Goal: Task Accomplishment & Management: Use online tool/utility

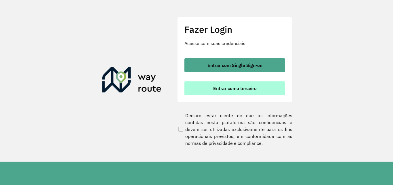
click at [219, 86] on span "Entrar como terceiro" at bounding box center [234, 88] width 43 height 5
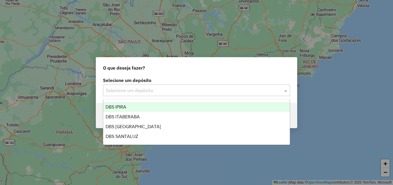
click at [136, 90] on input "text" at bounding box center [191, 90] width 170 height 7
click at [142, 102] on div "DBS IPIRA" at bounding box center [196, 107] width 187 height 10
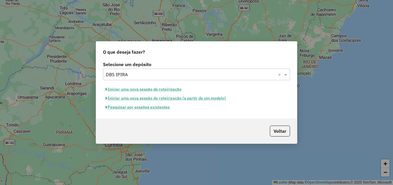
click at [140, 90] on button "Iniciar uma nova sessão de roteirização" at bounding box center [143, 89] width 81 height 9
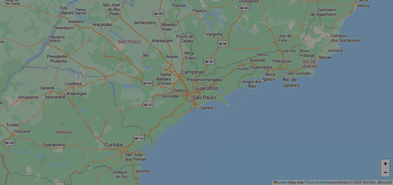
select select "*"
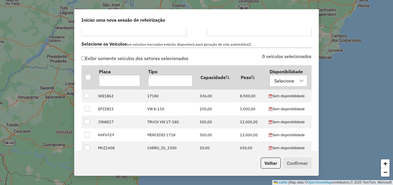
scroll to position [173, 0]
click at [87, 75] on div at bounding box center [88, 76] width 5 height 5
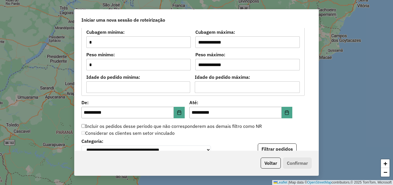
scroll to position [489, 0]
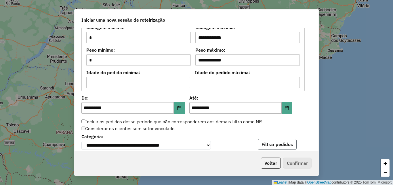
click at [266, 145] on button "Filtrar pedidos" at bounding box center [277, 143] width 39 height 11
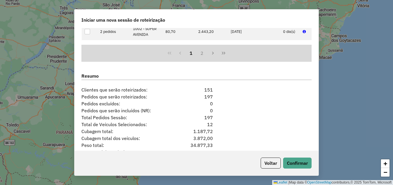
scroll to position [727, 0]
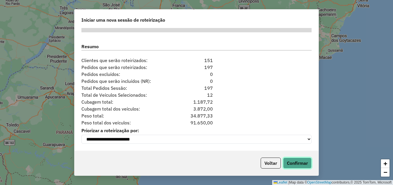
click at [301, 167] on button "Confirmar" at bounding box center [297, 162] width 29 height 11
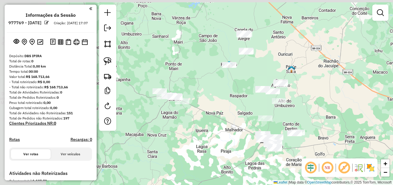
drag, startPoint x: 169, startPoint y: 92, endPoint x: 236, endPoint y: 140, distance: 82.6
click at [236, 140] on div "Janela de atendimento Grade de atendimento Capacidade Transportadoras Veículos …" at bounding box center [196, 92] width 393 height 185
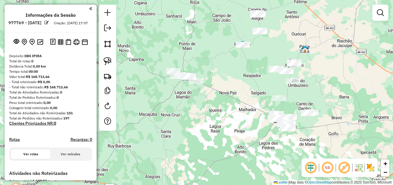
drag, startPoint x: 223, startPoint y: 142, endPoint x: 237, endPoint y: 121, distance: 24.8
click at [237, 121] on div "Janela de atendimento Grade de atendimento Capacidade Transportadoras Veículos …" at bounding box center [196, 92] width 393 height 185
click at [107, 63] on img at bounding box center [108, 61] width 8 height 8
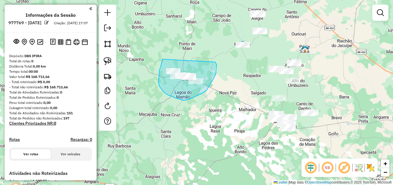
drag, startPoint x: 163, startPoint y: 59, endPoint x: 215, endPoint y: 62, distance: 52.8
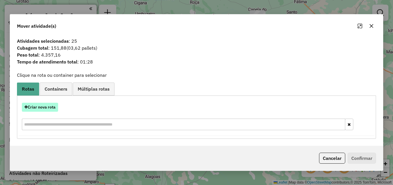
click at [39, 106] on button "Criar nova rota" at bounding box center [40, 106] width 36 height 9
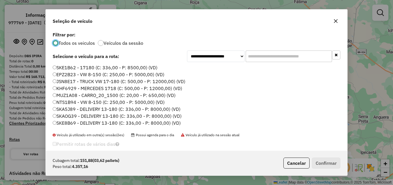
scroll to position [20, 0]
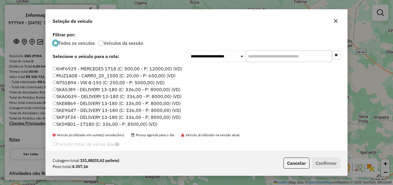
click at [68, 110] on label "SKE9G47 - DELIVERY 13-180 (C: 336,00 - P: 8000,00) (VD)" at bounding box center [117, 110] width 128 height 7
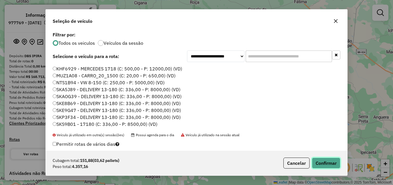
click at [318, 159] on button "Confirmar" at bounding box center [326, 162] width 29 height 11
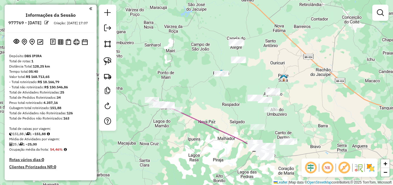
drag, startPoint x: 256, startPoint y: 70, endPoint x: 200, endPoint y: 108, distance: 67.1
click at [206, 108] on div "Janela de atendimento Grade de atendimento Capacidade Transportadoras Veículos …" at bounding box center [196, 92] width 393 height 185
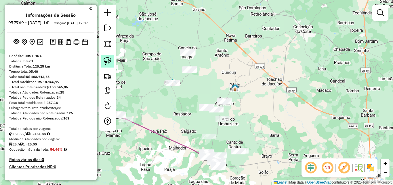
click at [107, 59] on img at bounding box center [108, 61] width 8 height 8
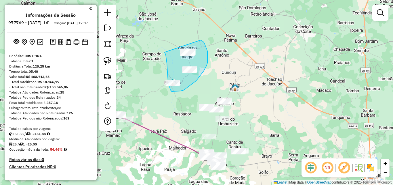
drag, startPoint x: 167, startPoint y: 70, endPoint x: 199, endPoint y: 39, distance: 44.4
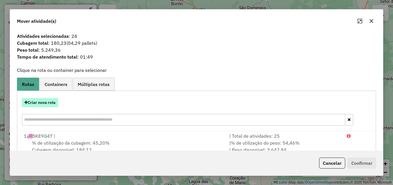
click at [44, 104] on button "Criar nova rota" at bounding box center [40, 102] width 36 height 9
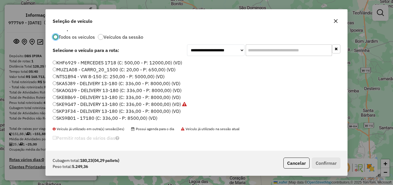
scroll to position [7, 0]
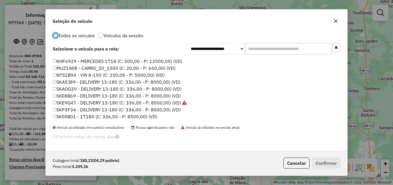
click at [71, 110] on label "SKP3F34 - DELIVERY 13-180 (C: 336,00 - P: 8000,00) (VD)" at bounding box center [117, 109] width 128 height 7
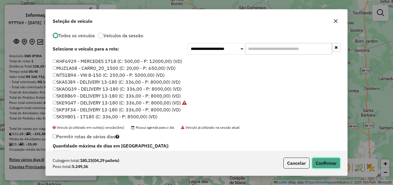
click at [328, 162] on button "Confirmar" at bounding box center [326, 162] width 29 height 11
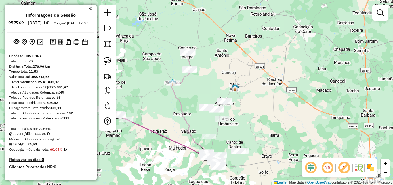
scroll to position [0, 0]
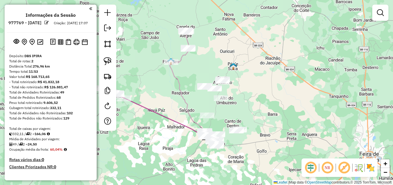
drag, startPoint x: 181, startPoint y: 116, endPoint x: 178, endPoint y: 91, distance: 25.2
click at [178, 92] on icon at bounding box center [188, 99] width 36 height 75
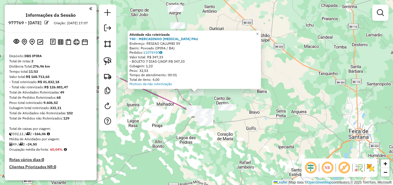
click at [273, 83] on div "Atividade não roteirizada 740 - MERCADINHO [MEDICAL_DATA] PAU Endereço: REGIAO …" at bounding box center [196, 92] width 393 height 185
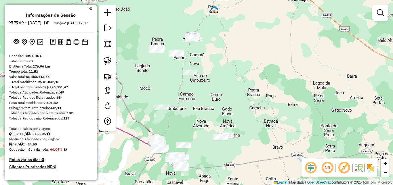
drag, startPoint x: 233, startPoint y: 86, endPoint x: 235, endPoint y: 96, distance: 10.8
click at [235, 96] on div "Janela de atendimento Grade de atendimento Capacidade Transportadoras Veículos …" at bounding box center [196, 92] width 393 height 185
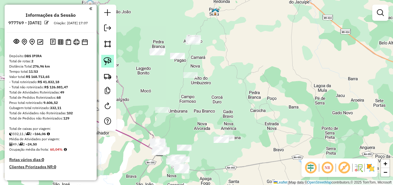
click at [110, 59] on img at bounding box center [108, 61] width 8 height 8
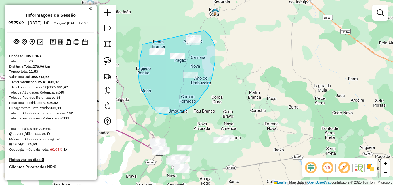
drag, startPoint x: 142, startPoint y: 44, endPoint x: 204, endPoint y: 31, distance: 63.4
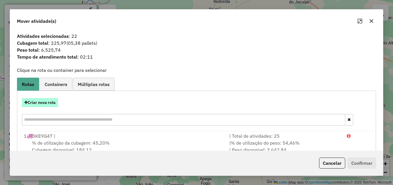
click at [50, 100] on button "Criar nova rota" at bounding box center [40, 102] width 36 height 9
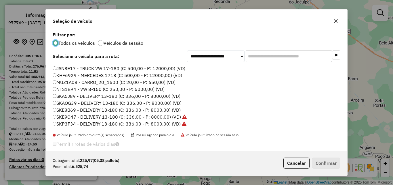
scroll to position [20, 0]
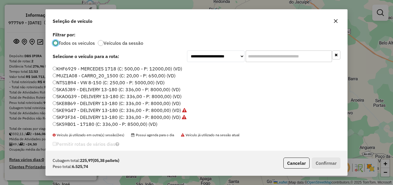
click at [79, 121] on label "SKS9B01 - 17180 (C: 336,00 - P: 8500,00) (VD)" at bounding box center [105, 123] width 105 height 7
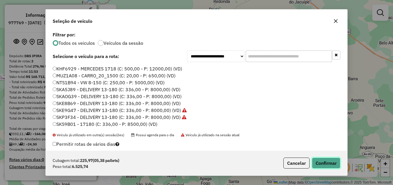
click at [324, 165] on button "Confirmar" at bounding box center [326, 162] width 29 height 11
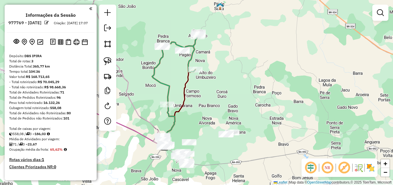
drag, startPoint x: 242, startPoint y: 149, endPoint x: 275, endPoint y: 106, distance: 54.3
click at [275, 106] on div "Janela de atendimento Grade de atendimento Capacidade Transportadoras Veículos …" at bounding box center [196, 92] width 393 height 185
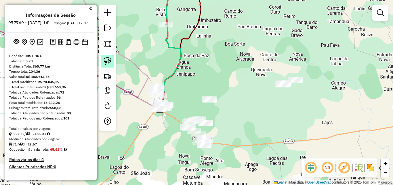
click at [107, 60] on img at bounding box center [108, 61] width 8 height 8
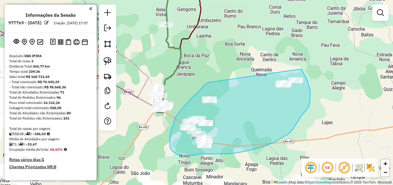
drag, startPoint x: 203, startPoint y: 87, endPoint x: 297, endPoint y: 63, distance: 97.7
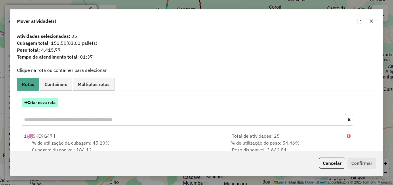
click at [47, 102] on button "Criar nova rota" at bounding box center [40, 102] width 36 height 9
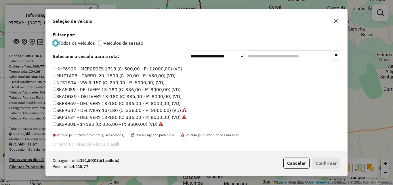
click at [74, 91] on label "SKA5J89 - DELIVERY 13-180 (C: 336,00 - P: 8000,00) (VD)" at bounding box center [117, 89] width 128 height 7
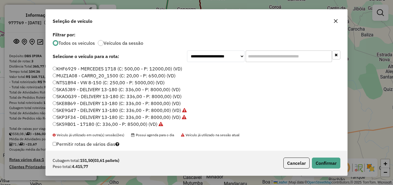
click at [338, 154] on div "Cubagem total: 151,50 (03,61 pallets) Peso total: 4.415,77 Cancelar Confirmar" at bounding box center [197, 162] width 302 height 25
click at [336, 158] on button "Confirmar" at bounding box center [326, 162] width 29 height 11
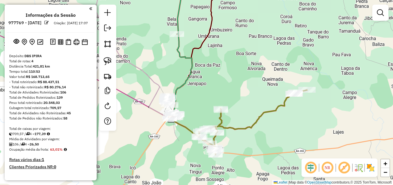
drag, startPoint x: 183, startPoint y: 105, endPoint x: 198, endPoint y: 115, distance: 18.4
click at [198, 115] on div "Janela de atendimento Grade de atendimento Capacidade Transportadoras Veículos …" at bounding box center [196, 92] width 393 height 185
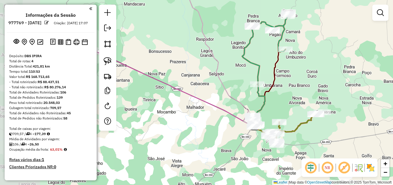
drag, startPoint x: 181, startPoint y: 94, endPoint x: 255, endPoint y: 100, distance: 74.8
click at [255, 100] on div "Janela de atendimento Grade de atendimento Capacidade Transportadoras Veículos …" at bounding box center [196, 92] width 393 height 185
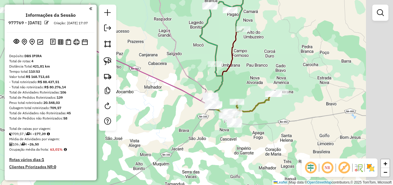
drag, startPoint x: 221, startPoint y: 121, endPoint x: 178, endPoint y: 114, distance: 43.0
click at [178, 114] on div "Janela de atendimento Grade de atendimento Capacidade Transportadoras Veículos …" at bounding box center [196, 92] width 393 height 185
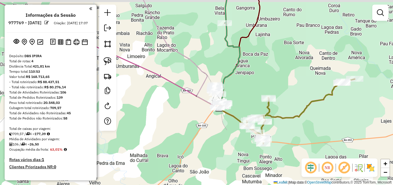
drag, startPoint x: 208, startPoint y: 103, endPoint x: 200, endPoint y: 108, distance: 9.3
click at [200, 108] on div "Janela de atendimento Grade de atendimento Capacidade Transportadoras Veículos …" at bounding box center [196, 92] width 393 height 185
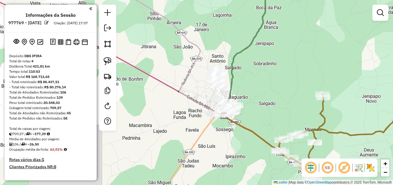
drag, startPoint x: 206, startPoint y: 103, endPoint x: 175, endPoint y: 104, distance: 30.5
click at [176, 105] on div "Janela de atendimento Grade de atendimento Capacidade Transportadoras Veículos …" at bounding box center [196, 92] width 393 height 185
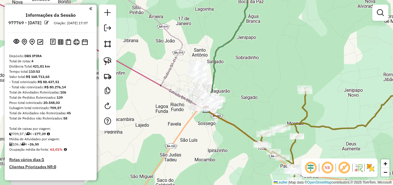
drag, startPoint x: 105, startPoint y: 61, endPoint x: 134, endPoint y: 79, distance: 34.1
click at [105, 60] on img at bounding box center [108, 61] width 8 height 8
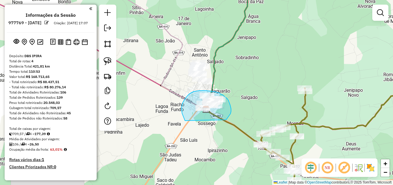
drag, startPoint x: 185, startPoint y: 120, endPoint x: 226, endPoint y: 119, distance: 41.2
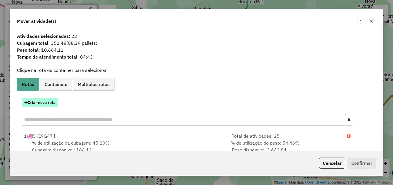
click at [41, 100] on button "Criar nova rota" at bounding box center [40, 102] width 36 height 9
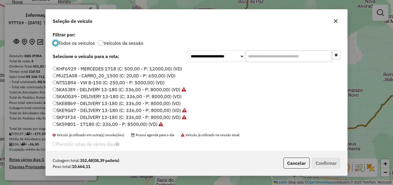
scroll to position [0, 0]
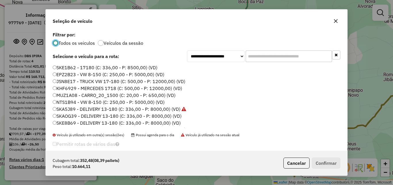
click at [66, 76] on label "EPZ2B23 - VW 8-150 (C: 250,00 - P: 5000,00) (VD)" at bounding box center [109, 74] width 112 height 7
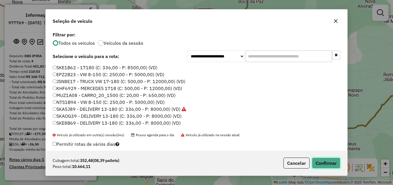
click at [332, 162] on button "Confirmar" at bounding box center [326, 162] width 29 height 11
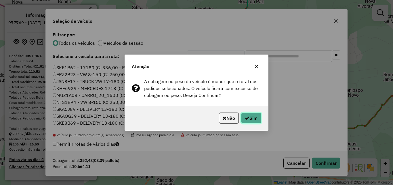
click at [252, 116] on button "Sim" at bounding box center [251, 117] width 20 height 11
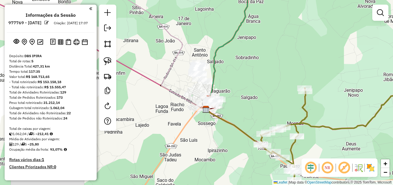
drag, startPoint x: 243, startPoint y: 77, endPoint x: 244, endPoint y: 95, distance: 18.2
click at [244, 95] on div "Janela de atendimento Grade de atendimento Capacidade Transportadoras Veículos …" at bounding box center [196, 92] width 393 height 185
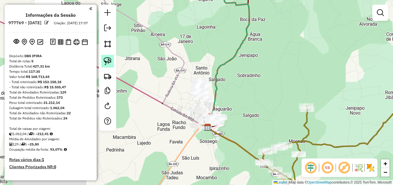
click at [103, 64] on link at bounding box center [107, 61] width 13 height 13
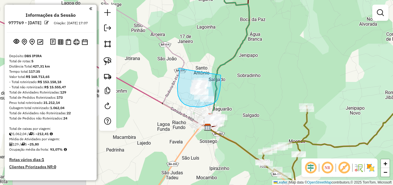
drag, startPoint x: 179, startPoint y: 68, endPoint x: 221, endPoint y: 75, distance: 42.5
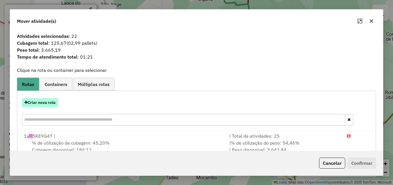
click at [45, 103] on button "Criar nova rota" at bounding box center [40, 102] width 36 height 9
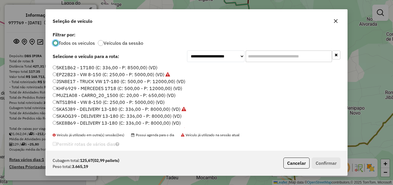
scroll to position [3, 2]
click at [71, 105] on label "SKA5J89 - DELIVERY 13-180 (C: 336,00 - P: 8000,00) (VD)" at bounding box center [120, 108] width 134 height 7
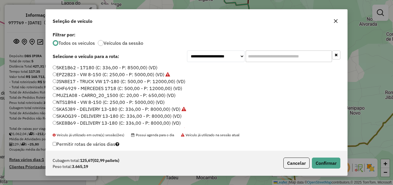
click at [83, 101] on label "NTS1B94 - VW 8-150 (C: 250,00 - P: 5000,00) (VD)" at bounding box center [109, 101] width 112 height 7
click at [322, 160] on button "Confirmar" at bounding box center [326, 162] width 29 height 11
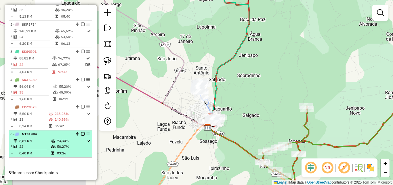
scroll to position [227, 0]
click at [46, 143] on td "8,81 KM" at bounding box center [35, 141] width 32 height 6
select select "**********"
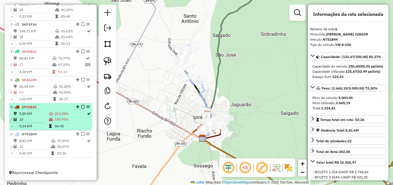
click at [49, 124] on td at bounding box center [52, 126] width 6 height 6
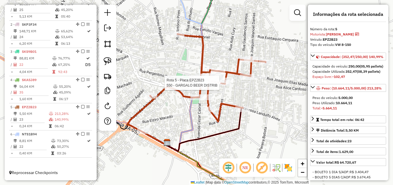
click at [221, 86] on div at bounding box center [221, 83] width 17 height 6
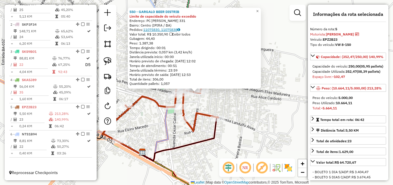
click at [164, 29] on link "11075830, 11075838" at bounding box center [161, 29] width 37 height 4
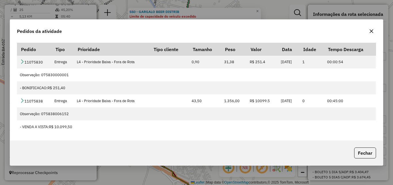
click at [372, 29] on icon "button" at bounding box center [371, 31] width 5 height 5
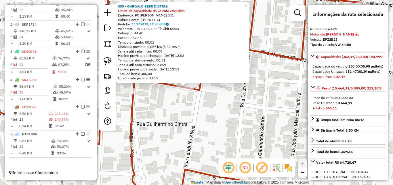
click at [214, 129] on div "550 - GARGALO BEER DISTRIB Limite de capacidade do veículo excedido Endereço: P…" at bounding box center [196, 92] width 393 height 185
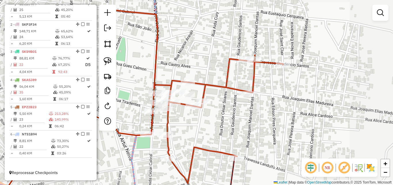
drag, startPoint x: 206, startPoint y: 137, endPoint x: 243, endPoint y: 124, distance: 38.9
click at [243, 124] on div "Janela de atendimento Grade de atendimento Capacidade Transportadoras Veículos …" at bounding box center [196, 92] width 393 height 185
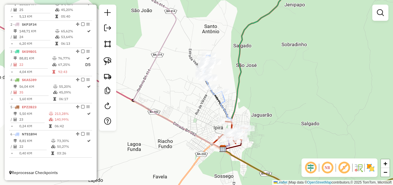
drag, startPoint x: 182, startPoint y: 115, endPoint x: 180, endPoint y: 126, distance: 10.3
click at [180, 126] on icon at bounding box center [178, 70] width 89 height 157
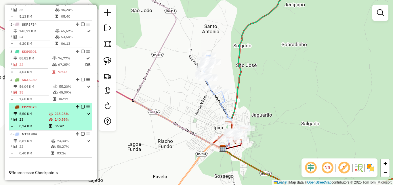
click at [37, 115] on td "5,50 KM" at bounding box center [34, 114] width 30 height 6
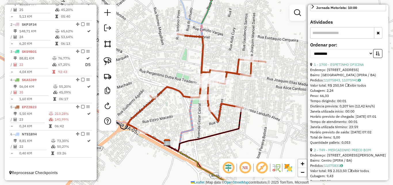
scroll to position [202, 0]
click at [343, 58] on select "**********" at bounding box center [341, 53] width 63 height 9
select select "*********"
click at [310, 58] on select "**********" at bounding box center [341, 53] width 63 height 9
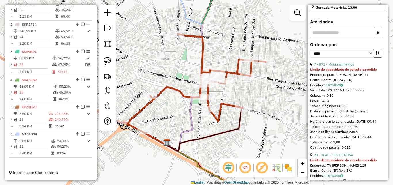
click at [376, 55] on icon "button" at bounding box center [378, 53] width 4 height 4
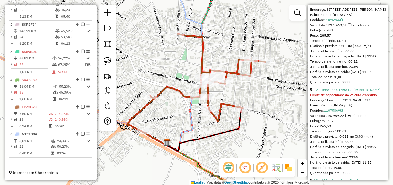
scroll to position [892, 0]
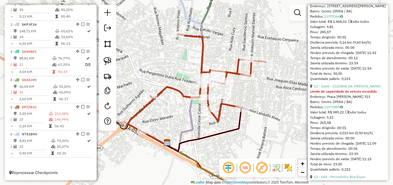
click at [278, 111] on div "Janela de atendimento Grade de atendimento Capacidade Transportadoras Veículos …" at bounding box center [196, 92] width 393 height 185
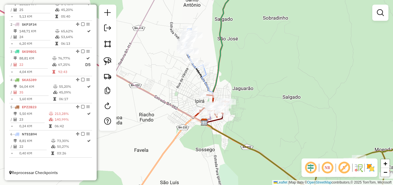
drag, startPoint x: 225, startPoint y: 84, endPoint x: 244, endPoint y: 85, distance: 19.3
click at [244, 85] on div "Janela de atendimento Grade de atendimento Capacidade Transportadoras Veículos …" at bounding box center [196, 92] width 393 height 185
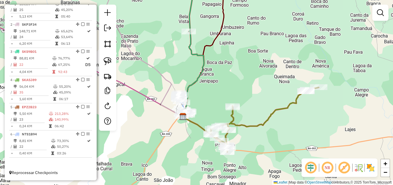
drag, startPoint x: 163, startPoint y: 96, endPoint x: 213, endPoint y: 98, distance: 49.9
click at [183, 98] on icon at bounding box center [145, 50] width 76 height 134
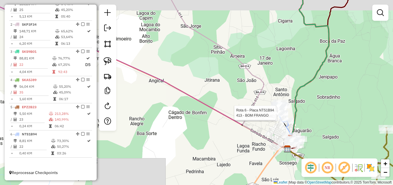
drag, startPoint x: 172, startPoint y: 86, endPoint x: 194, endPoint y: 115, distance: 35.5
click at [192, 116] on div "Rota 6 - Placa NTS1B94 705 - [PERSON_NAME] Rota 6 - Placa NTS1B94 413 - BOM FRA…" at bounding box center [196, 92] width 393 height 185
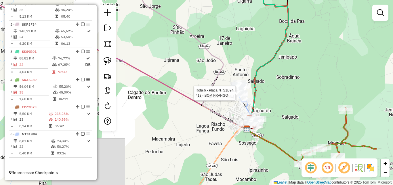
drag, startPoint x: 232, startPoint y: 155, endPoint x: 181, endPoint y: 115, distance: 63.8
click at [181, 115] on div "Rota 6 - Placa NTS1B94 705 - [PERSON_NAME] Rota 6 - Placa NTS1B94 413 - BOM FRA…" at bounding box center [196, 92] width 393 height 185
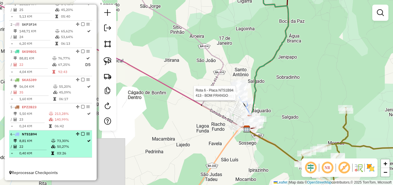
click at [45, 140] on td "8,81 KM" at bounding box center [35, 141] width 32 height 6
select select "*********"
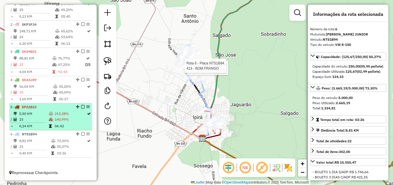
click at [46, 115] on td "5,50 KM" at bounding box center [34, 114] width 30 height 6
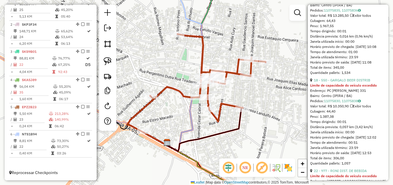
scroll to position [461, 0]
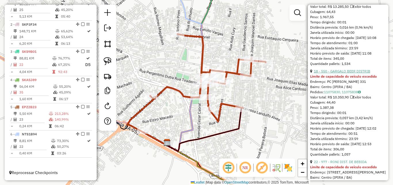
click at [346, 73] on link "18 - 550 - GARGALO BEER DISTRIB" at bounding box center [342, 71] width 56 height 4
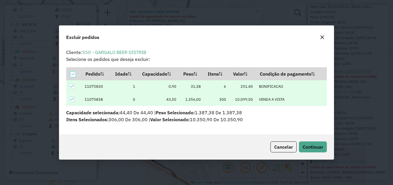
scroll to position [0, 0]
click at [306, 141] on button "Continuar" at bounding box center [313, 146] width 28 height 11
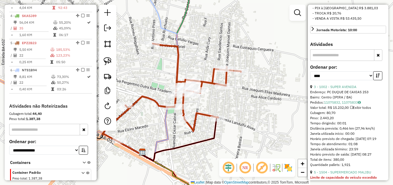
scroll to position [318, 0]
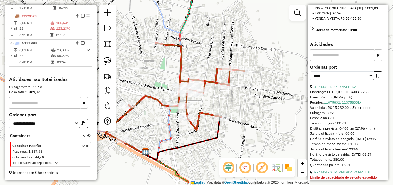
drag, startPoint x: 247, startPoint y: 109, endPoint x: 270, endPoint y: 102, distance: 24.0
click at [270, 102] on div "Rota 6 - Placa NTS1B94 705 - [PERSON_NAME] Rota 6 - Placa NTS1B94 413 - BOM FRA…" at bounding box center [196, 92] width 393 height 185
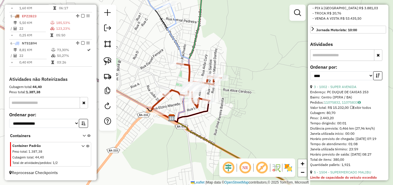
drag, startPoint x: 178, startPoint y: 125, endPoint x: 216, endPoint y: 114, distance: 39.7
click at [216, 119] on icon at bounding box center [242, 160] width 142 height 83
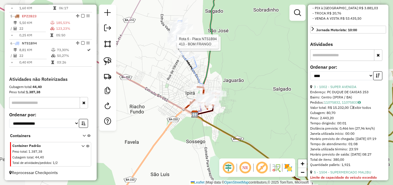
drag, startPoint x: 168, startPoint y: 130, endPoint x: 189, endPoint y: 129, distance: 21.9
click at [189, 129] on div "Rota 6 - Placa NTS1B94 705 - [PERSON_NAME] Rota 6 - Placa NTS1B94 413 - BOM FRA…" at bounding box center [196, 92] width 393 height 185
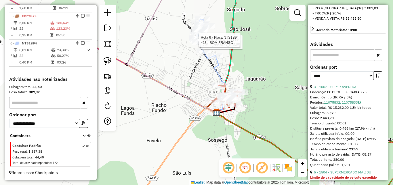
click at [271, 112] on div "Rota 6 - Placa NTS1B94 705 - [PERSON_NAME] Rota 6 - Placa NTS1B94 413 - BOM FRA…" at bounding box center [196, 92] width 393 height 185
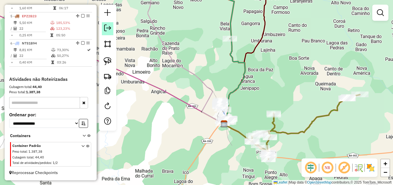
click at [111, 28] on em at bounding box center [107, 27] width 7 height 7
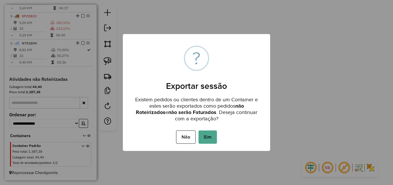
click at [217, 140] on div "Não No Sim" at bounding box center [196, 137] width 147 height 16
click at [216, 140] on button "Sim" at bounding box center [208, 136] width 18 height 13
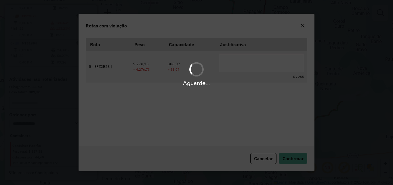
scroll to position [11, 0]
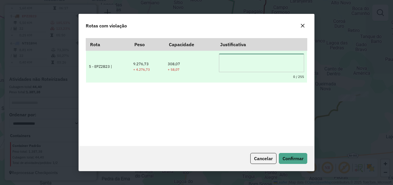
click at [236, 65] on textarea at bounding box center [261, 63] width 85 height 18
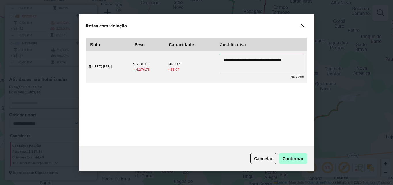
type textarea "**********"
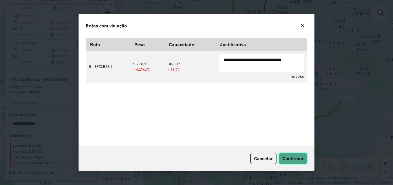
click at [293, 161] on button "Confirmar" at bounding box center [293, 158] width 29 height 11
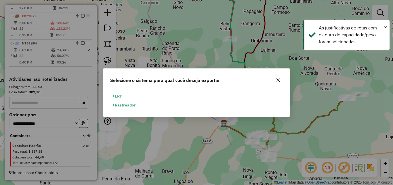
click at [120, 96] on button "ERP" at bounding box center [117, 96] width 15 height 9
select select "**"
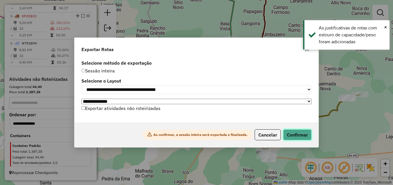
click at [303, 134] on button "Confirmar" at bounding box center [297, 134] width 29 height 11
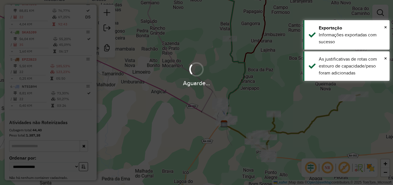
scroll to position [309, 0]
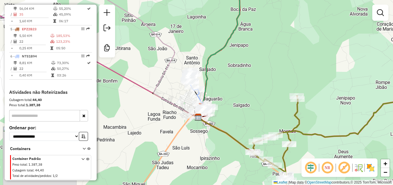
drag, startPoint x: 230, startPoint y: 106, endPoint x: 231, endPoint y: 131, distance: 25.0
click at [231, 130] on div "Janela de atendimento Grade de atendimento Capacidade Transportadoras Veículos …" at bounding box center [196, 92] width 393 height 185
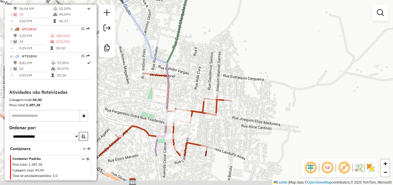
drag, startPoint x: 234, startPoint y: 163, endPoint x: 256, endPoint y: 107, distance: 59.8
click at [258, 106] on div "Janela de atendimento Grade de atendimento Capacidade Transportadoras Veículos …" at bounding box center [196, 92] width 393 height 185
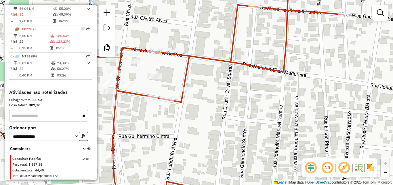
drag, startPoint x: 172, startPoint y: 117, endPoint x: 203, endPoint y: 121, distance: 30.8
click at [203, 121] on div "Janela de atendimento Grade de atendimento Capacidade Transportadoras Veículos …" at bounding box center [196, 92] width 393 height 185
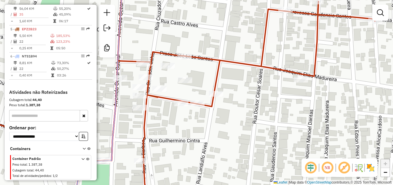
click at [181, 106] on div at bounding box center [181, 103] width 14 height 6
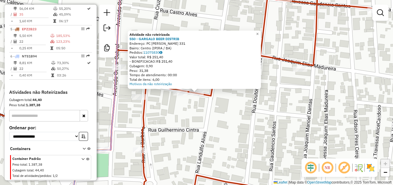
click at [206, 103] on div "Atividade não roteirizada 550 - GARGALO BEER DISTRIB Endereço: PC [PERSON_NAME]…" at bounding box center [196, 92] width 393 height 185
click at [158, 55] on div "Valor total: R$ 251,40" at bounding box center [195, 57] width 130 height 5
click at [157, 51] on link "11075830" at bounding box center [152, 52] width 19 height 4
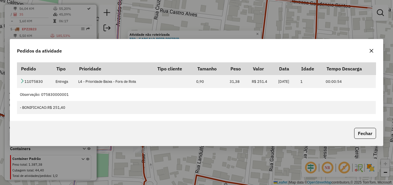
click at [310, 32] on div "Pedidos da atividade Pedido Tipo Prioridade Tipo cliente Tamanho Peso Valor Dat…" at bounding box center [196, 92] width 393 height 185
click at [283, 24] on div "Pedidos da atividade Pedido Tipo Prioridade Tipo cliente Tamanho Peso Valor Dat…" at bounding box center [196, 92] width 393 height 185
click at [371, 52] on icon "button" at bounding box center [372, 51] width 4 height 4
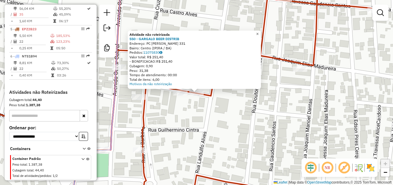
click at [259, 31] on span "×" at bounding box center [257, 33] width 3 height 5
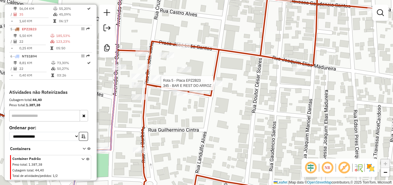
select select "*********"
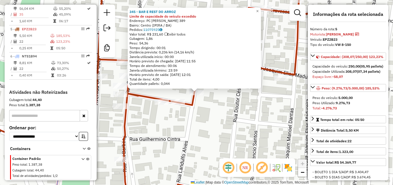
click at [233, 116] on div "345 - BAR E REST DO ARROZ Limite de capacidade do veículo excedido Endereço: PC…" at bounding box center [196, 92] width 393 height 185
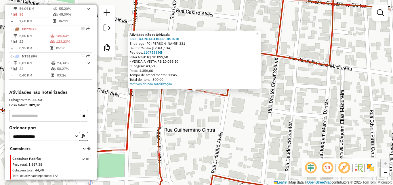
click at [154, 52] on link "11075838" at bounding box center [152, 52] width 19 height 4
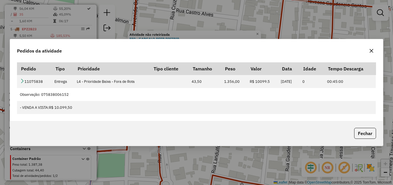
click at [368, 52] on button "button" at bounding box center [371, 50] width 9 height 9
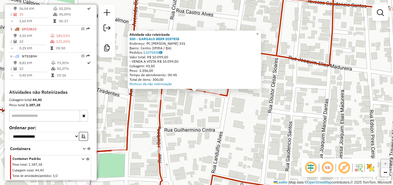
click at [190, 115] on div "Atividade não roteirizada 550 - GARGALO BEER DISTRIB Endereço: PC [PERSON_NAME]…" at bounding box center [196, 92] width 393 height 185
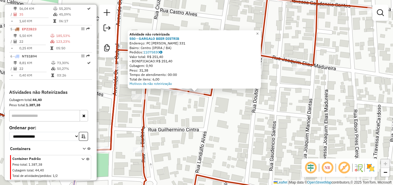
click at [216, 124] on div "Atividade não roteirizada 550 - GARGALO BEER DISTRIB Endereço: PC [PERSON_NAME]…" at bounding box center [196, 92] width 393 height 185
click at [210, 119] on div "Atividade não roteirizada 550 - GARGALO BEER DISTRIB Endereço: PC [PERSON_NAME]…" at bounding box center [196, 92] width 393 height 185
click at [200, 112] on div "Atividade não roteirizada 550 - GARGALO BEER DISTRIB Endereço: PC [PERSON_NAME]…" at bounding box center [196, 92] width 393 height 185
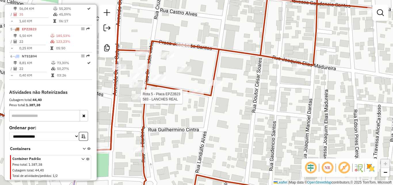
select select "*********"
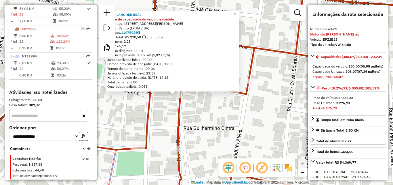
click at [233, 111] on div "583 - LANCHES REAL Limite de capacidade do veículo excedido Endereço: [STREET_A…" at bounding box center [196, 92] width 393 height 185
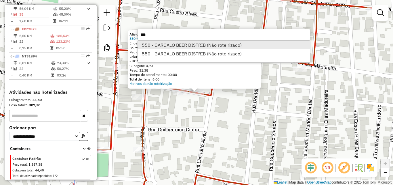
type input "***"
click at [164, 44] on li "550 - GARGALO BEER DISTRIB (Não roteirizado)" at bounding box center [224, 45] width 172 height 9
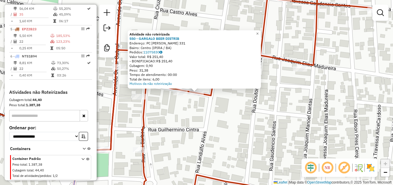
click at [265, 121] on div "Atividade não roteirizada 550 - GARGALO BEER DISTRIB Endereço: PC [PERSON_NAME]…" at bounding box center [196, 92] width 393 height 185
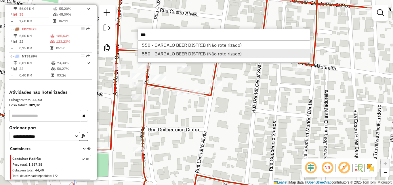
type input "***"
click at [204, 56] on li "550 - GARGALO BEER DISTRIB (Não roteirizado)" at bounding box center [224, 53] width 172 height 9
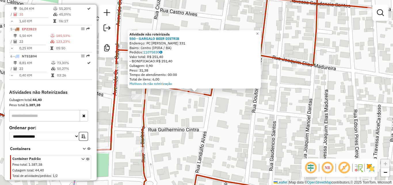
click at [228, 111] on div "Atividade não roteirizada 550 - GARGALO BEER DISTRIB Endereço: PC [PERSON_NAME]…" at bounding box center [196, 92] width 393 height 185
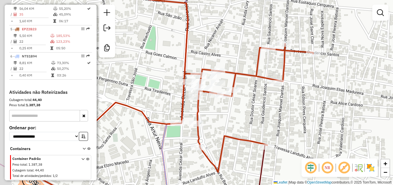
drag, startPoint x: 218, startPoint y: 110, endPoint x: 236, endPoint y: 104, distance: 19.3
click at [237, 104] on div "Janela de atendimento Grade de atendimento Capacidade Transportadoras Veículos …" at bounding box center [196, 92] width 393 height 185
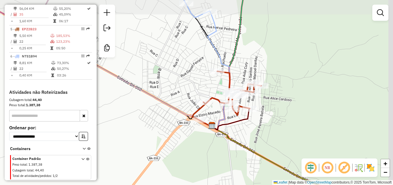
drag, startPoint x: 315, startPoint y: 125, endPoint x: 265, endPoint y: 134, distance: 50.7
click at [271, 140] on div "Janela de atendimento Grade de atendimento Capacidade Transportadoras Veículos …" at bounding box center [196, 92] width 393 height 185
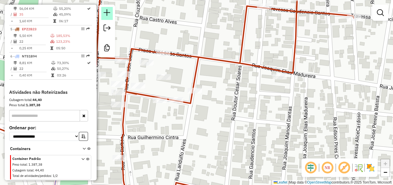
click at [110, 14] on em at bounding box center [107, 12] width 7 height 7
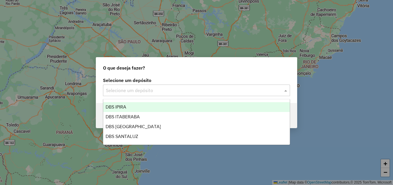
click at [147, 88] on input "text" at bounding box center [191, 90] width 170 height 7
click at [140, 106] on div "DBS IPIRA" at bounding box center [196, 107] width 187 height 10
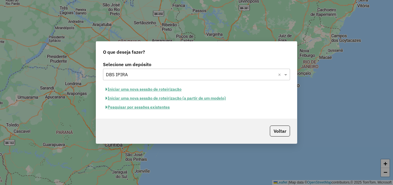
click at [148, 90] on button "Iniciar uma nova sessão de roteirização" at bounding box center [143, 89] width 81 height 9
select select "*"
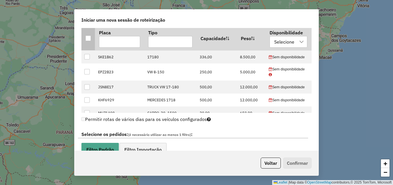
scroll to position [173, 0]
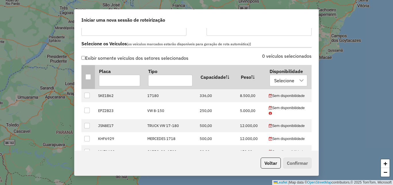
drag, startPoint x: 88, startPoint y: 75, endPoint x: 93, endPoint y: 76, distance: 5.2
click at [88, 75] on div at bounding box center [88, 76] width 5 height 5
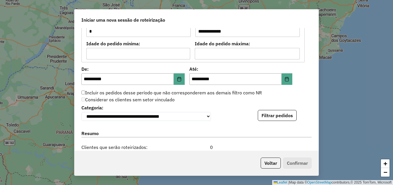
scroll to position [547, 0]
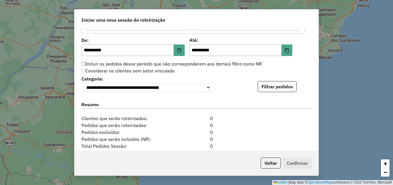
click at [273, 98] on div "Resumo" at bounding box center [196, 105] width 237 height 18
click at [272, 89] on button "Filtrar pedidos" at bounding box center [277, 86] width 39 height 11
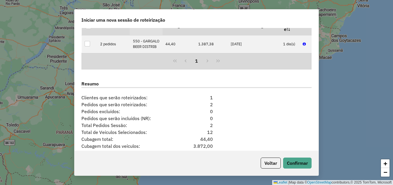
scroll to position [662, 0]
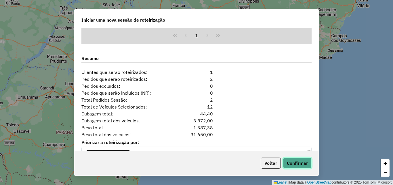
click at [297, 159] on button "Confirmar" at bounding box center [297, 162] width 29 height 11
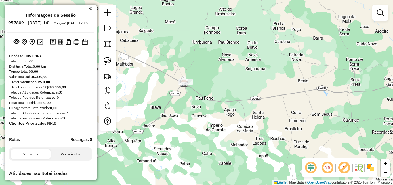
drag, startPoint x: 206, startPoint y: 91, endPoint x: 233, endPoint y: 112, distance: 34.3
click at [233, 112] on div "Janela de atendimento Grade de atendimento Capacidade Transportadoras Veículos …" at bounding box center [196, 92] width 393 height 185
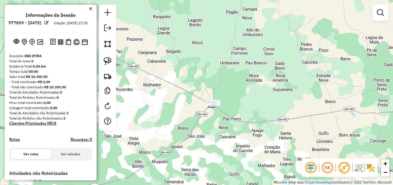
click at [106, 58] on img at bounding box center [108, 61] width 8 height 8
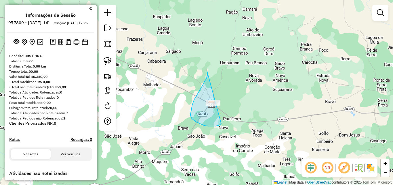
drag, startPoint x: 196, startPoint y: 97, endPoint x: 232, endPoint y: 104, distance: 37.3
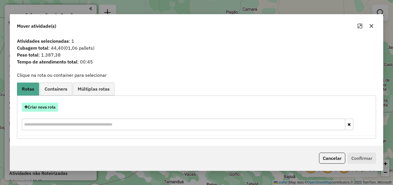
click at [37, 111] on button "Criar nova rota" at bounding box center [40, 106] width 36 height 9
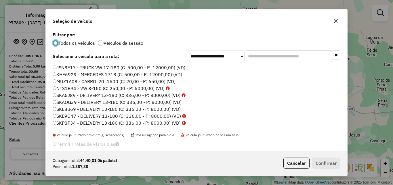
scroll to position [20, 0]
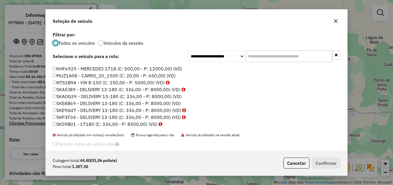
click at [60, 96] on label "SKAOG39 - DELIVERY 13-180 (C: 336,00 - P: 8000,00) (VD)" at bounding box center [117, 96] width 129 height 7
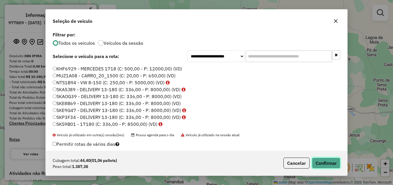
click at [324, 165] on button "Confirmar" at bounding box center [326, 162] width 29 height 11
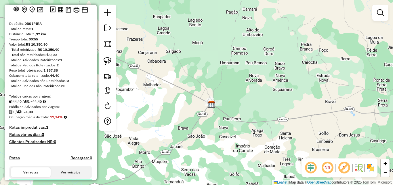
scroll to position [86, 0]
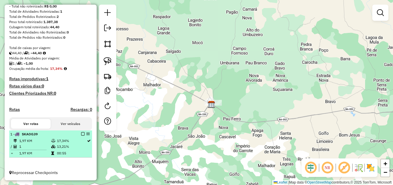
click at [49, 145] on td "1" at bounding box center [35, 146] width 32 height 6
select select "**********"
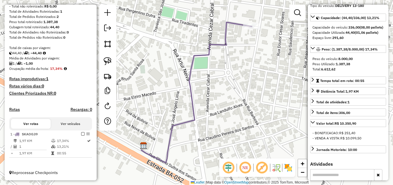
scroll to position [115, 0]
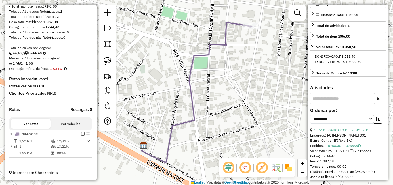
click at [335, 147] on link "11075830, 11075838" at bounding box center [342, 145] width 37 height 4
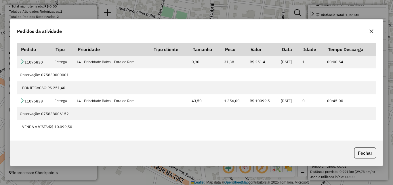
click at [203, 5] on div "Pedidos da atividade Pedido Tipo Prioridade Tipo cliente Tamanho Peso Valor Dat…" at bounding box center [196, 92] width 393 height 185
click at [373, 31] on icon "button" at bounding box center [371, 31] width 5 height 5
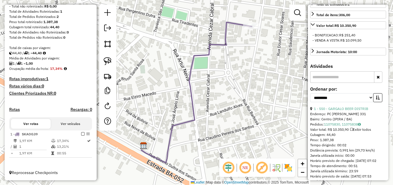
scroll to position [160, 0]
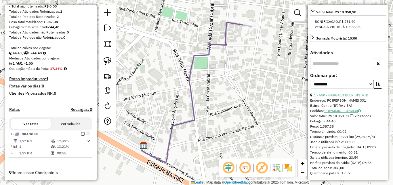
click at [349, 108] on link "11075830, 11075838" at bounding box center [342, 110] width 37 height 4
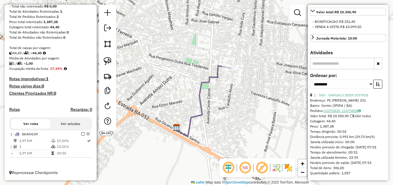
click at [361, 109] on icon at bounding box center [359, 110] width 3 height 3
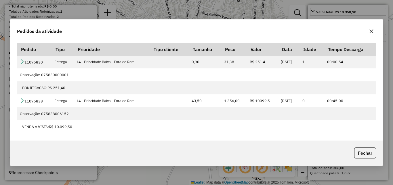
click at [374, 29] on icon "button" at bounding box center [371, 31] width 5 height 5
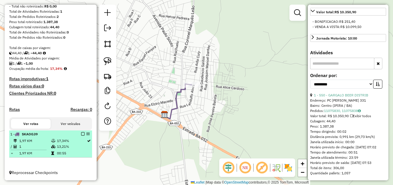
click at [58, 148] on td "13,21%" at bounding box center [72, 146] width 30 height 6
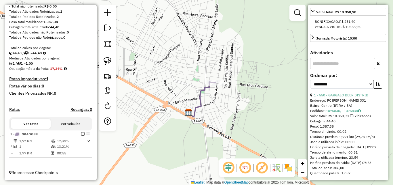
click at [254, 70] on div "Janela de atendimento Grade de atendimento Capacidade Transportadoras Veículos …" at bounding box center [196, 92] width 393 height 185
